Goal: Check status: Check status

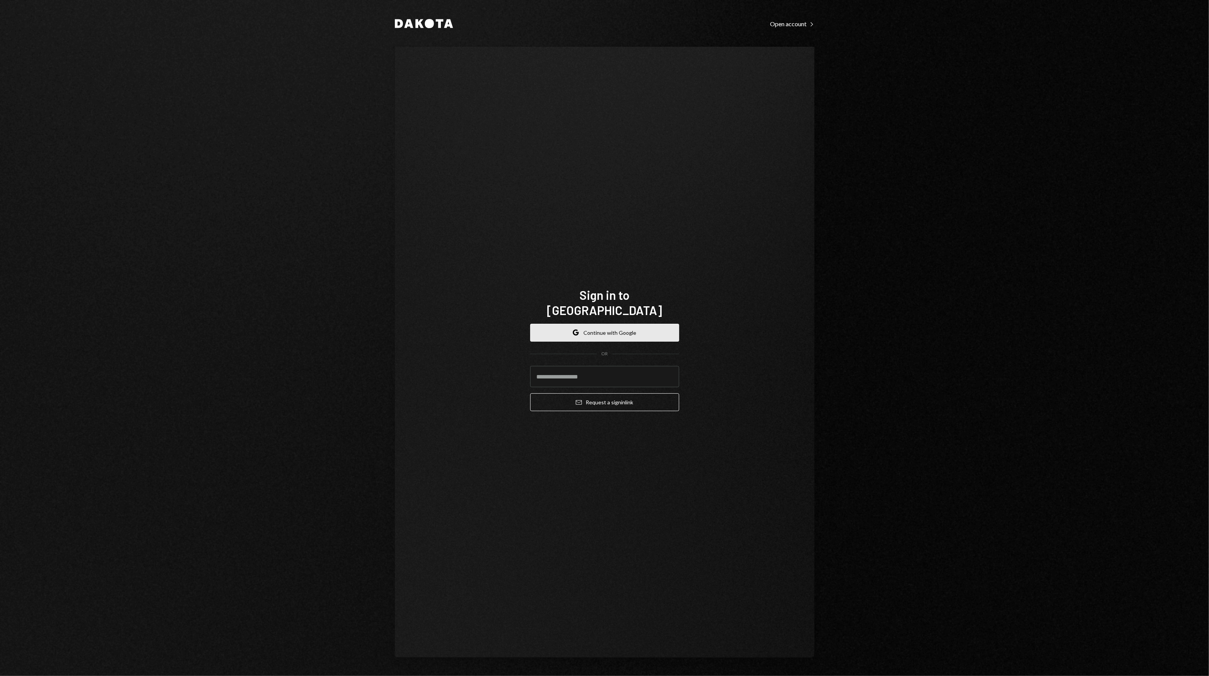
click at [613, 330] on button "Google Continue with Google" at bounding box center [604, 333] width 149 height 18
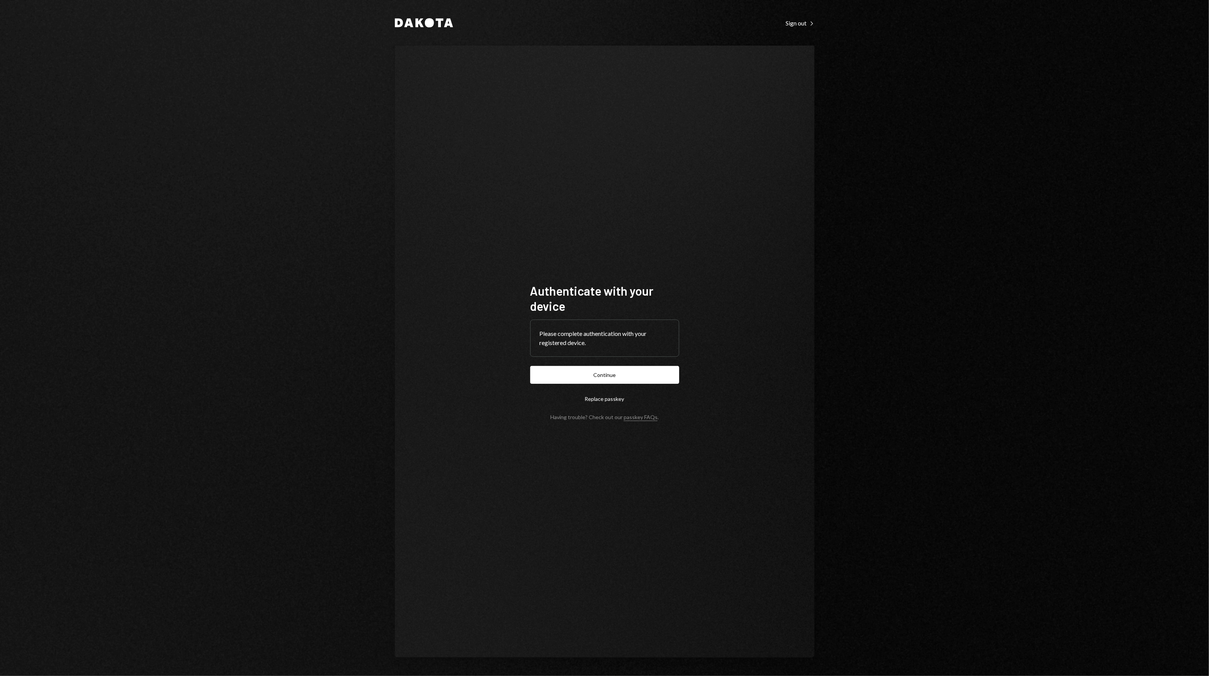
click at [589, 379] on button "Continue" at bounding box center [604, 375] width 149 height 18
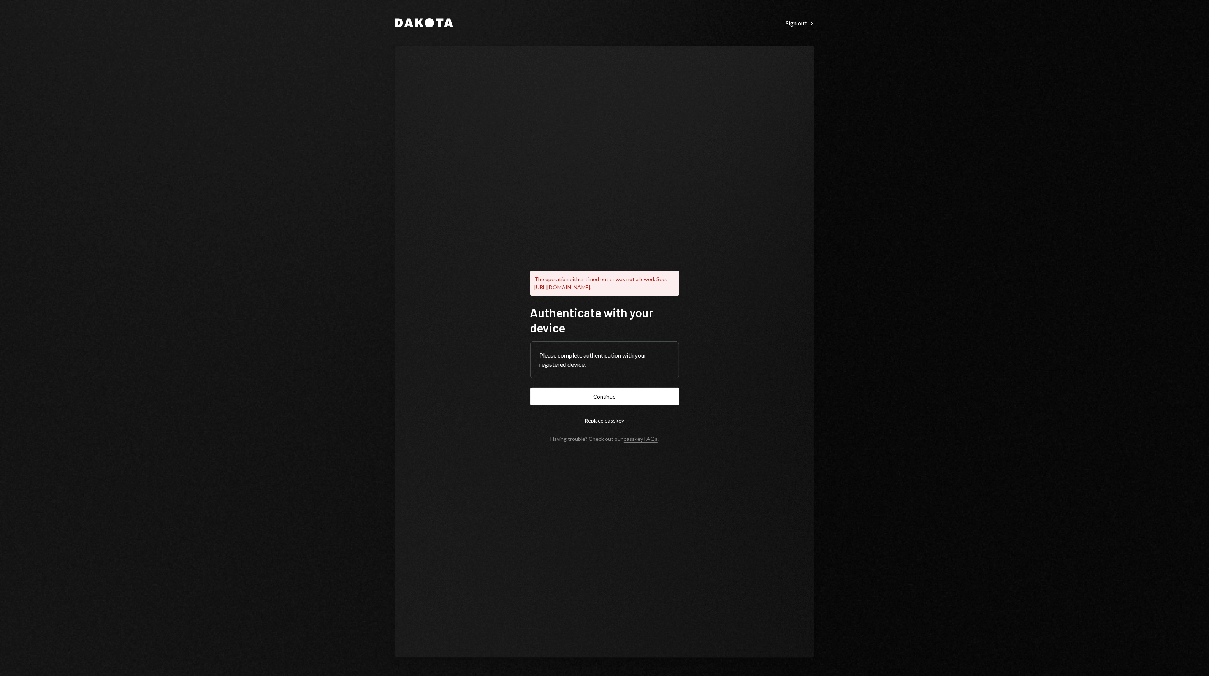
drag, startPoint x: 611, startPoint y: 403, endPoint x: 608, endPoint y: 399, distance: 4.9
click at [611, 403] on button "Continue" at bounding box center [604, 397] width 149 height 18
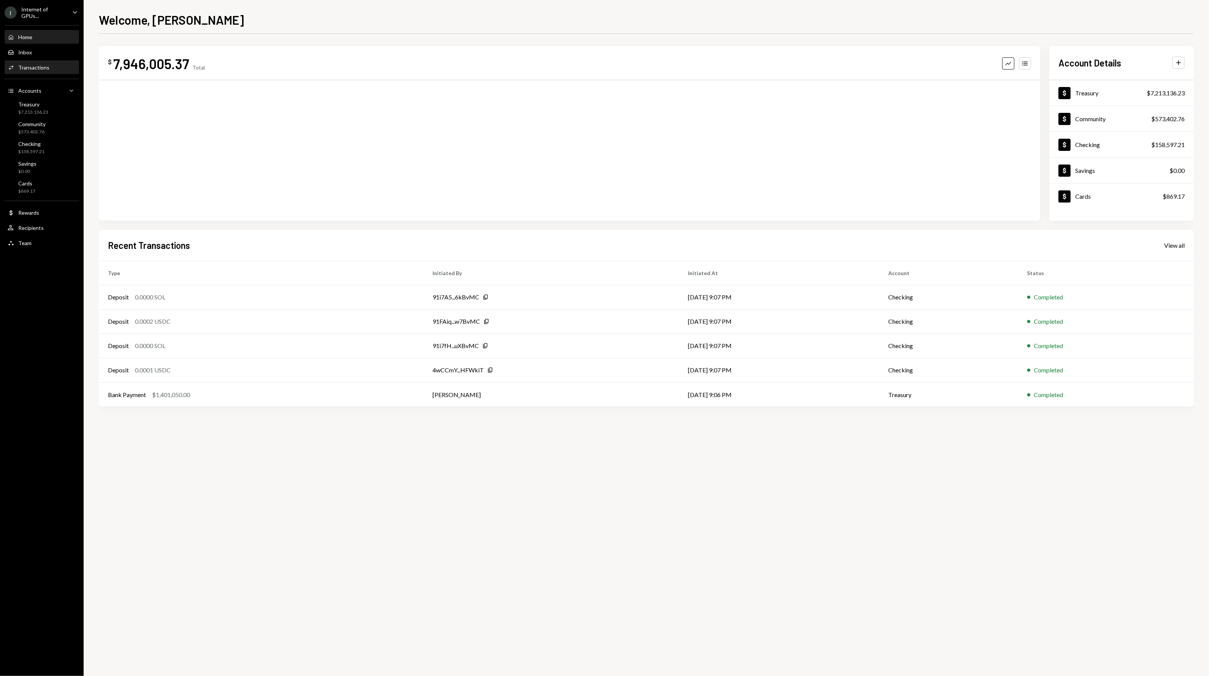
click at [41, 66] on div "Transactions" at bounding box center [33, 67] width 31 height 6
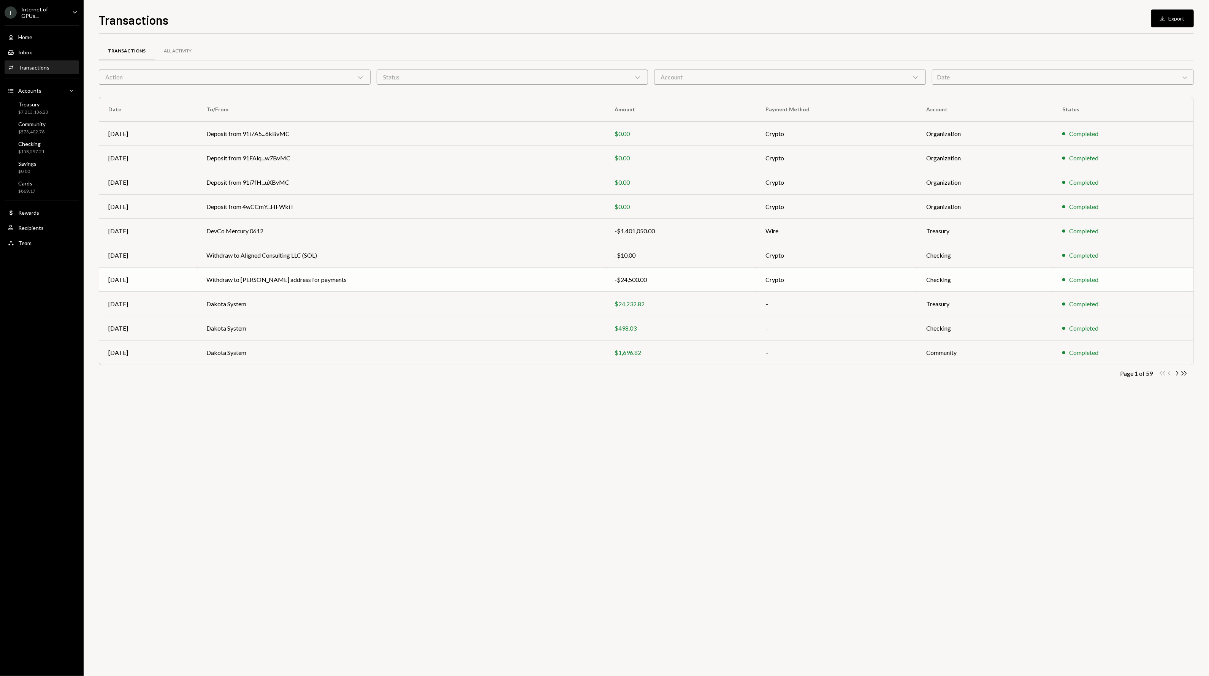
click at [271, 283] on td "Withdraw to Dustin Phantom address for payments" at bounding box center [401, 280] width 409 height 24
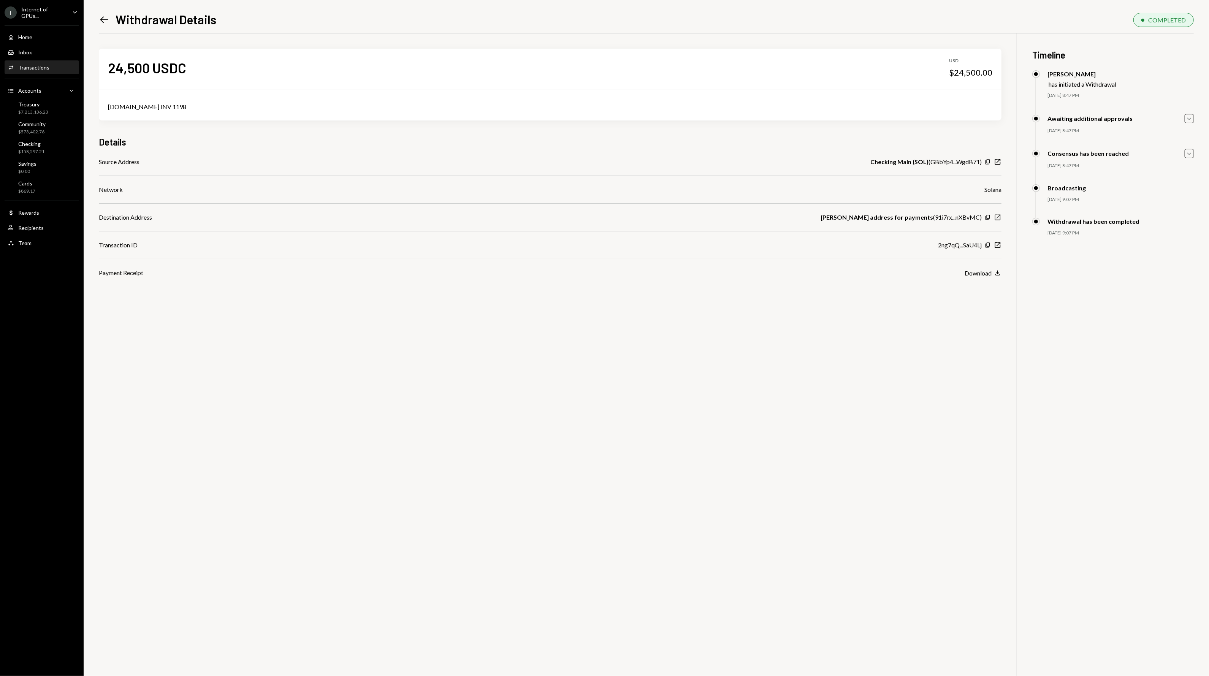
scroll to position [2, 0]
click at [998, 217] on icon "New Window" at bounding box center [998, 216] width 8 height 8
click at [988, 220] on icon "button" at bounding box center [988, 217] width 4 height 5
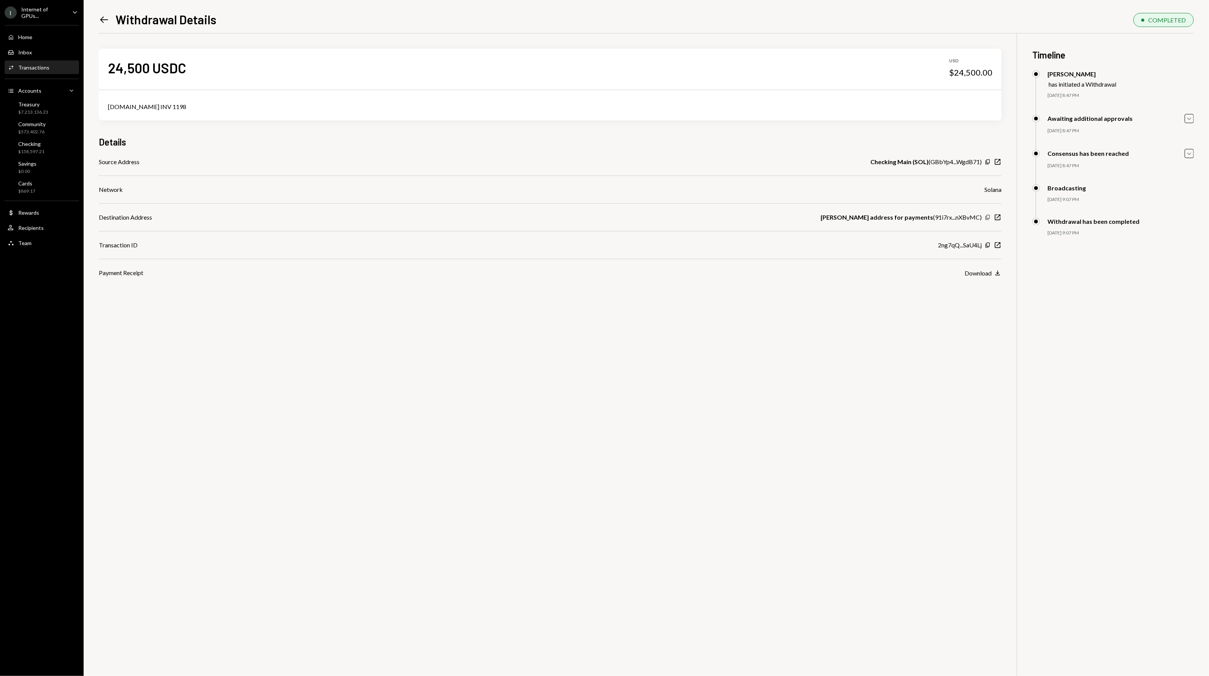
click at [990, 216] on icon "Copy" at bounding box center [988, 217] width 6 height 6
click at [996, 217] on icon "New Window" at bounding box center [998, 218] width 8 height 8
click at [48, 65] on div "Activities Transactions" at bounding box center [42, 67] width 68 height 7
